Goal: Navigation & Orientation: Find specific page/section

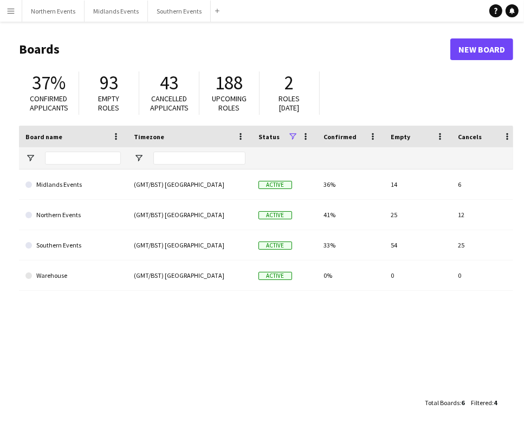
click at [8, 13] on app-icon "Menu" at bounding box center [10, 10] width 9 height 9
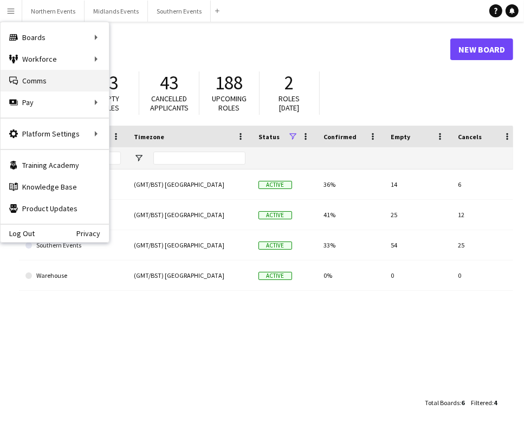
click at [56, 76] on link "Comms Comms" at bounding box center [55, 81] width 108 height 22
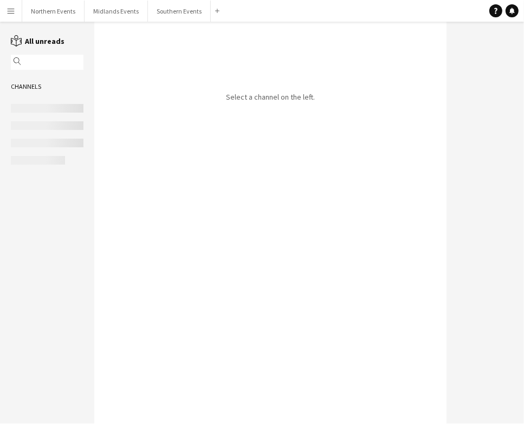
click at [12, 10] on app-icon "Menu" at bounding box center [10, 10] width 9 height 9
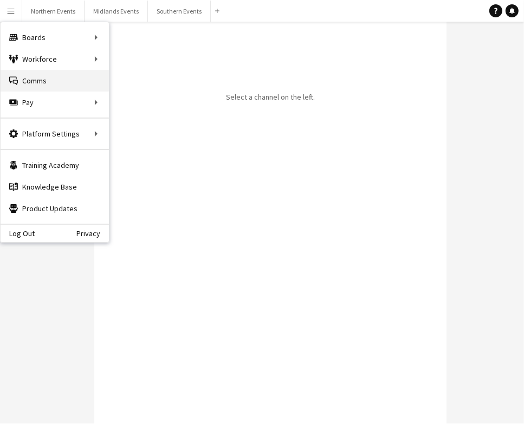
click at [69, 81] on link "Comms Comms" at bounding box center [55, 81] width 108 height 22
